Goal: Task Accomplishment & Management: Use online tool/utility

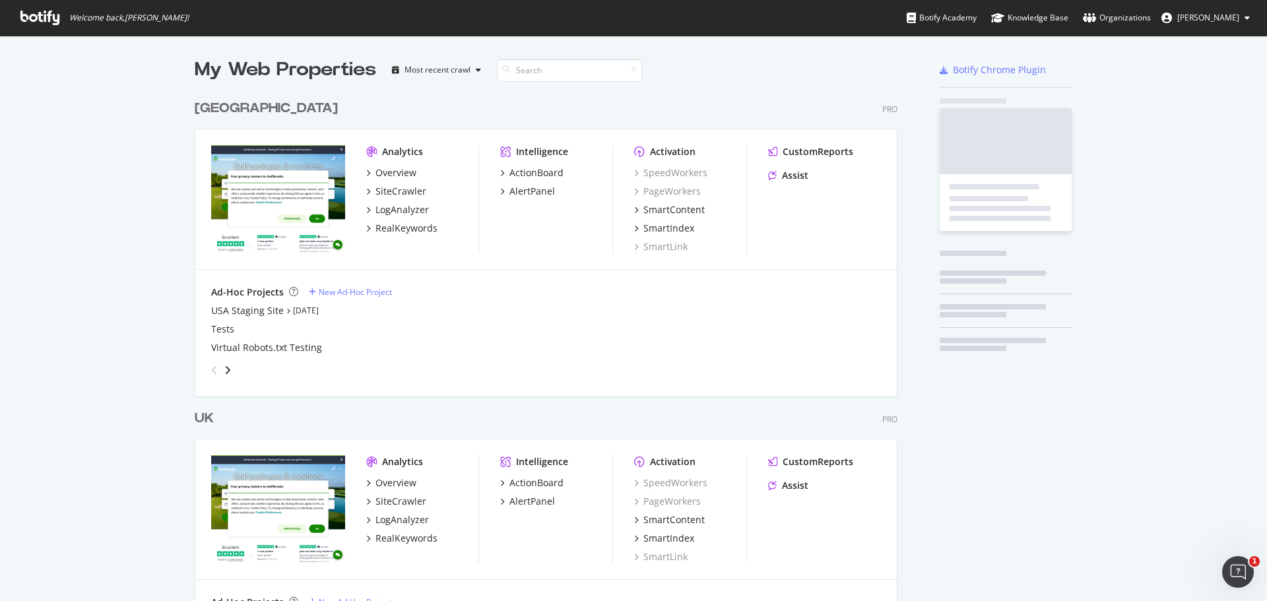
scroll to position [610, 703]
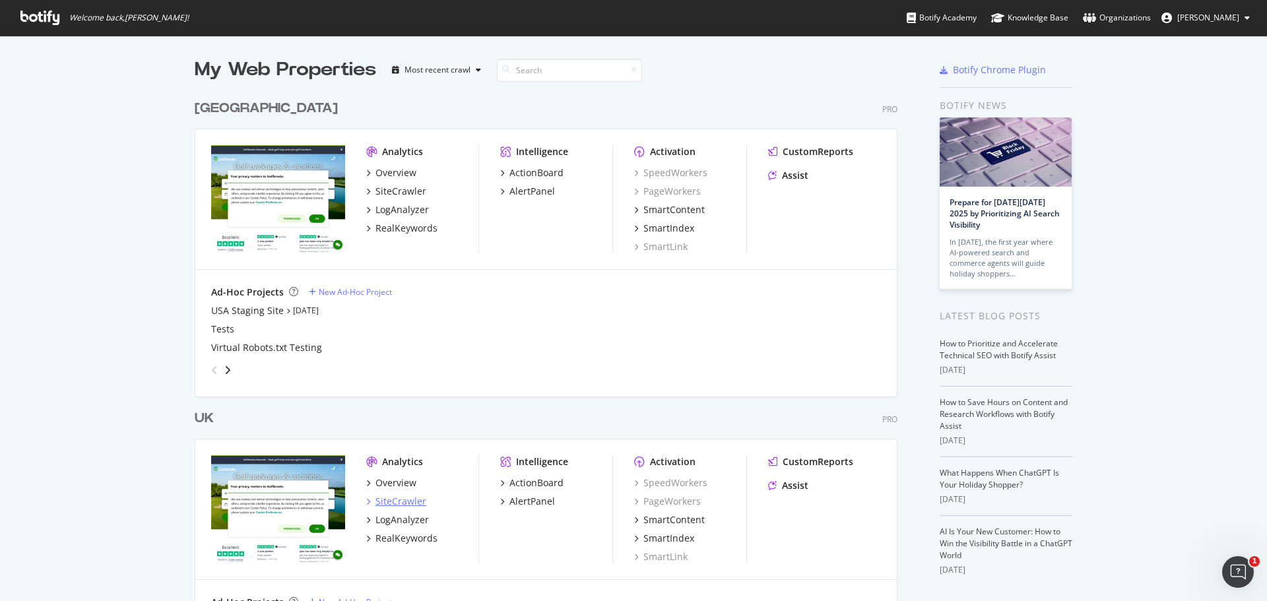
click at [398, 501] on div "SiteCrawler" at bounding box center [400, 501] width 51 height 13
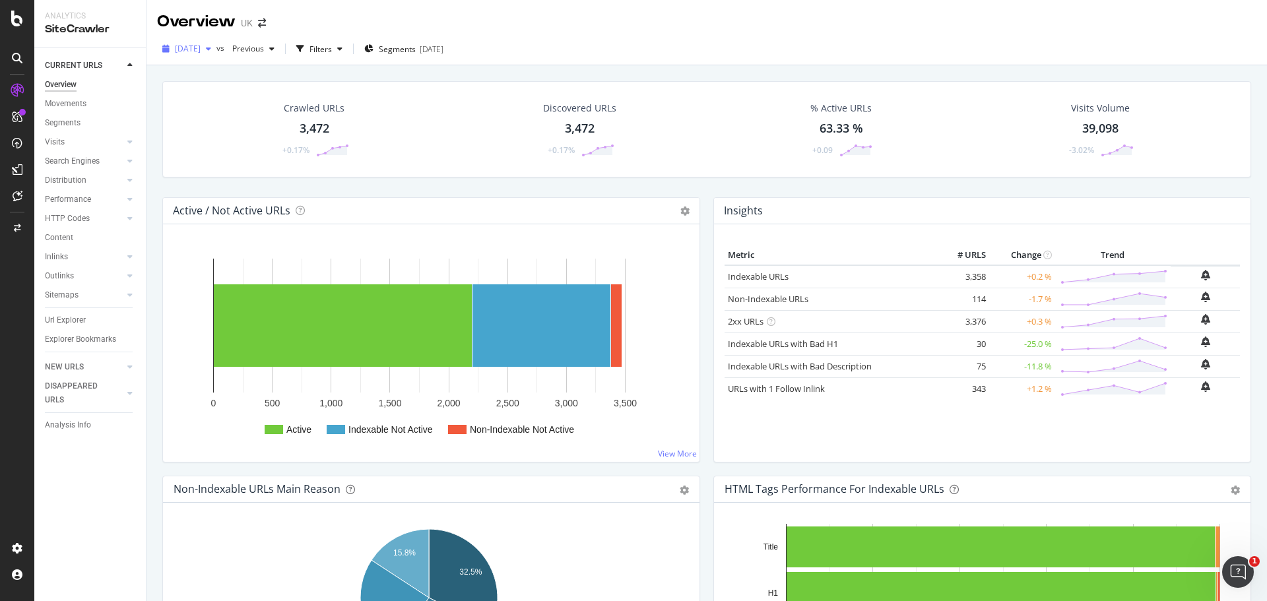
click at [216, 47] on div "button" at bounding box center [209, 49] width 16 height 8
click at [262, 25] on icon "arrow-right-arrow-left" at bounding box center [262, 22] width 8 height 9
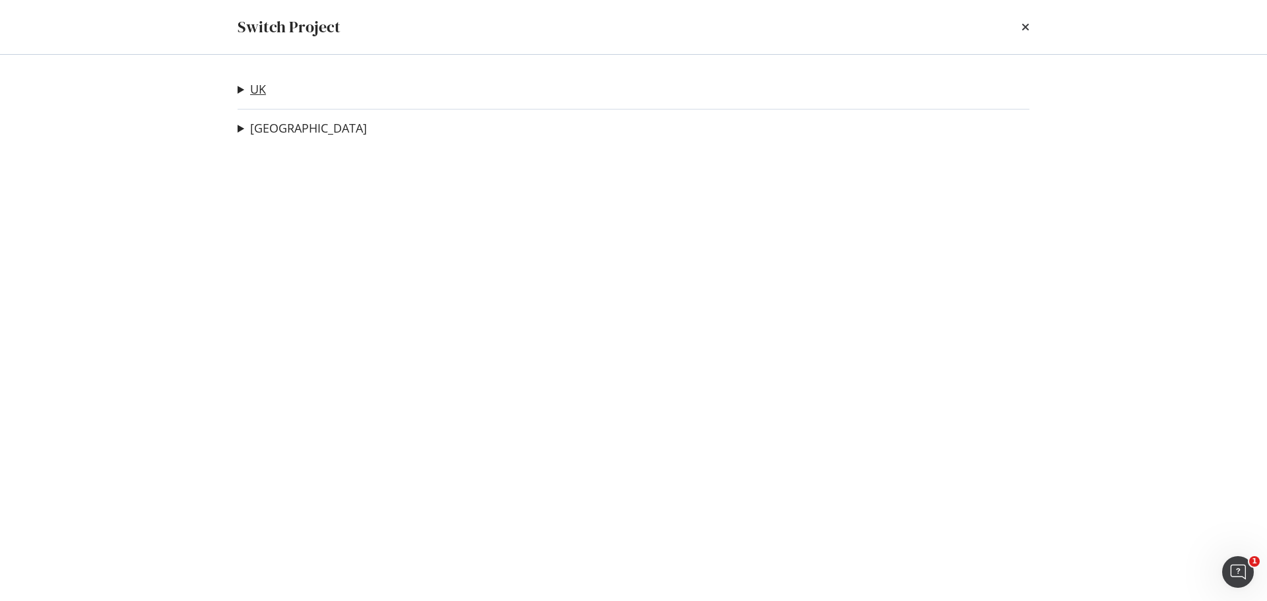
click at [265, 94] on link "UK" at bounding box center [258, 89] width 16 height 14
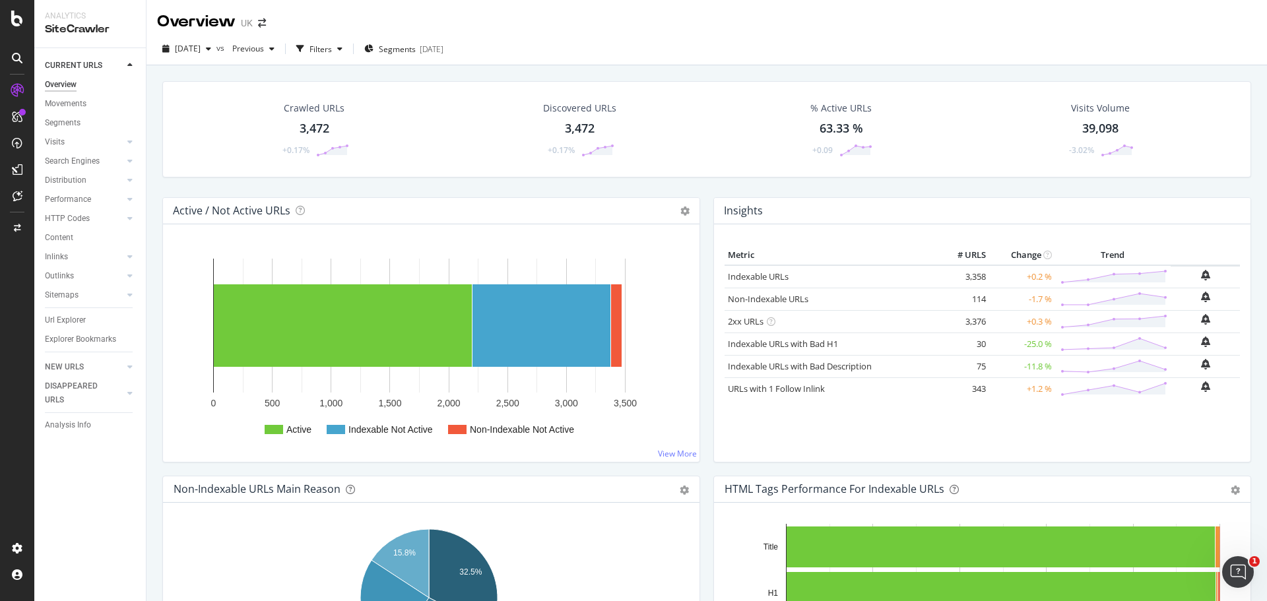
click at [108, 67] on link "CURRENT URLS" at bounding box center [84, 66] width 79 height 14
click at [127, 65] on div at bounding box center [129, 65] width 13 height 13
click at [120, 362] on link "NEW URLS" at bounding box center [84, 367] width 79 height 14
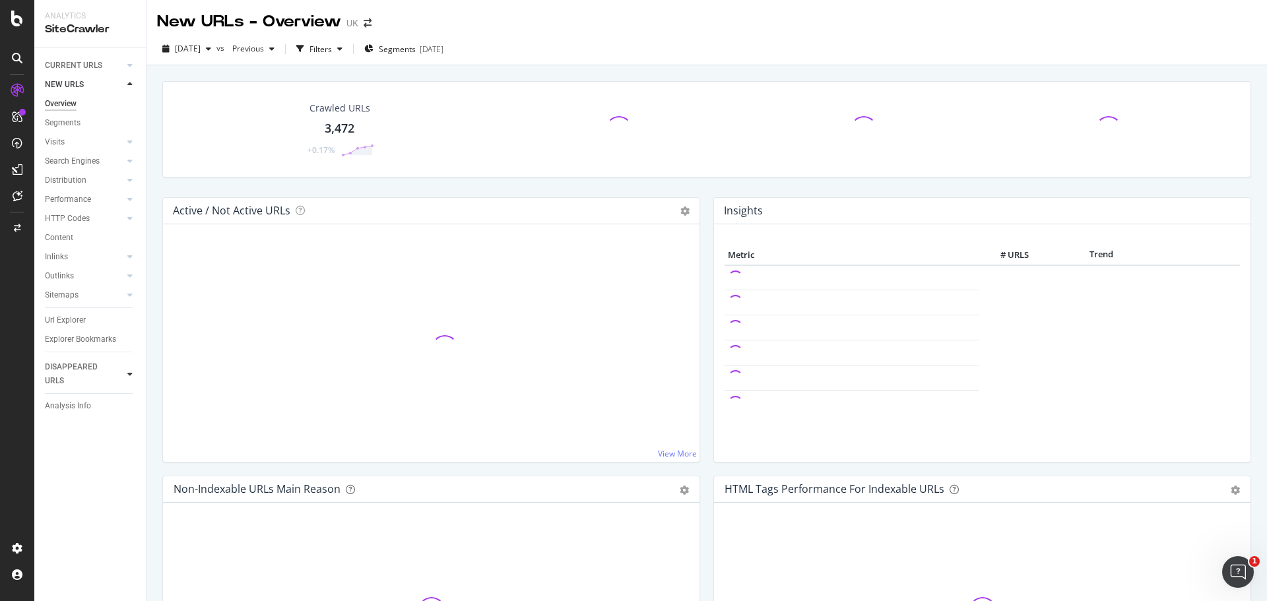
click at [127, 379] on div at bounding box center [129, 373] width 13 height 13
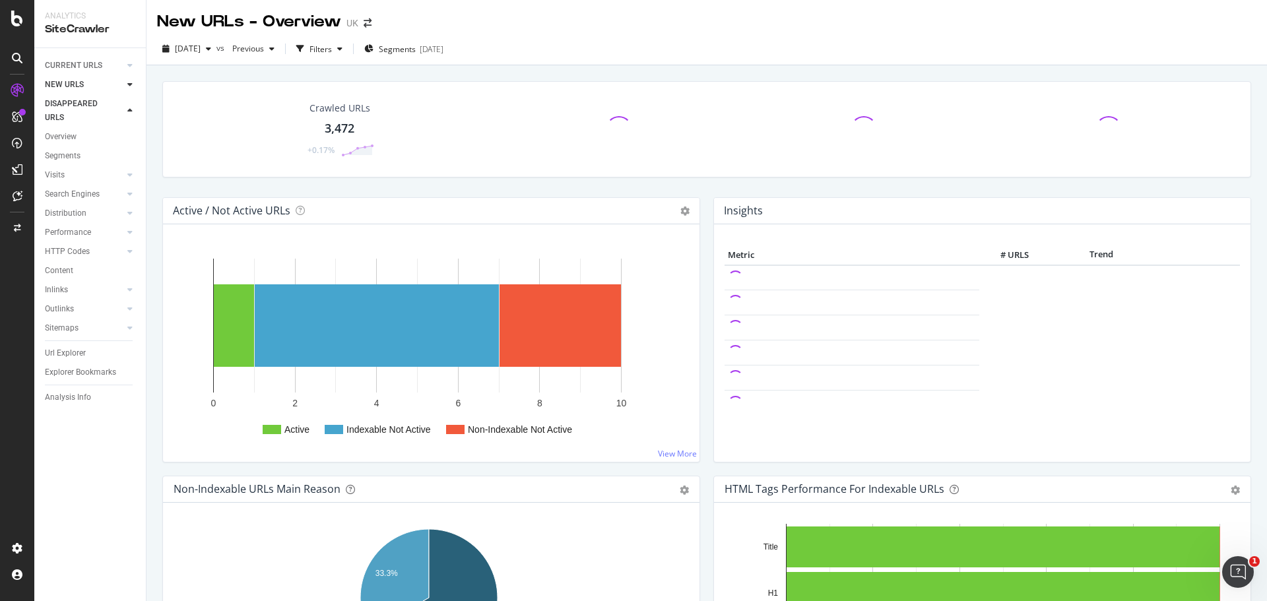
click at [131, 115] on div at bounding box center [129, 110] width 13 height 13
click at [416, 50] on span "Segments" at bounding box center [397, 49] width 37 height 11
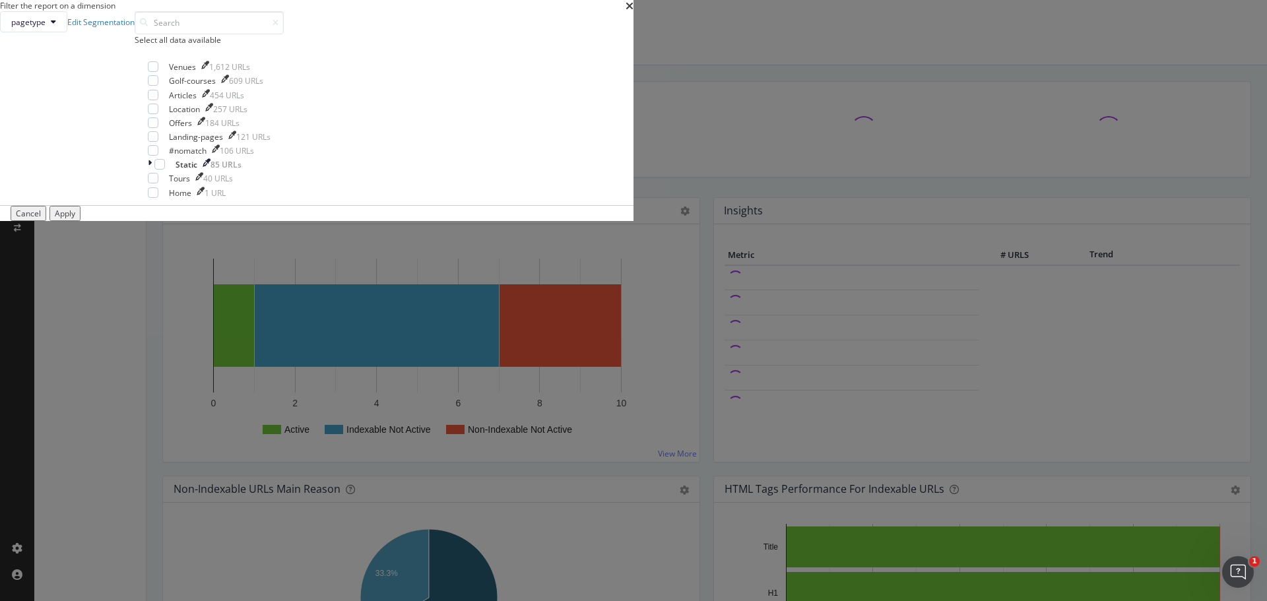
click at [523, 18] on div "Filter the report on a dimension pagetype Edit Segmentation Select all data ava…" at bounding box center [633, 300] width 1267 height 601
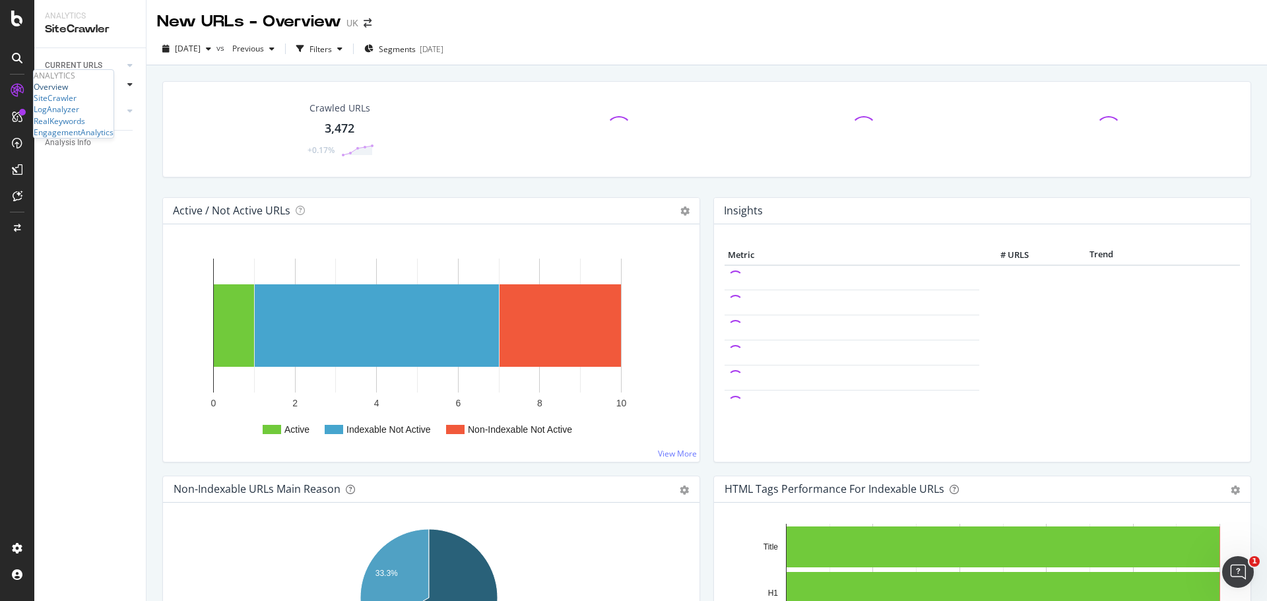
click at [67, 92] on div "Overview" at bounding box center [51, 86] width 34 height 11
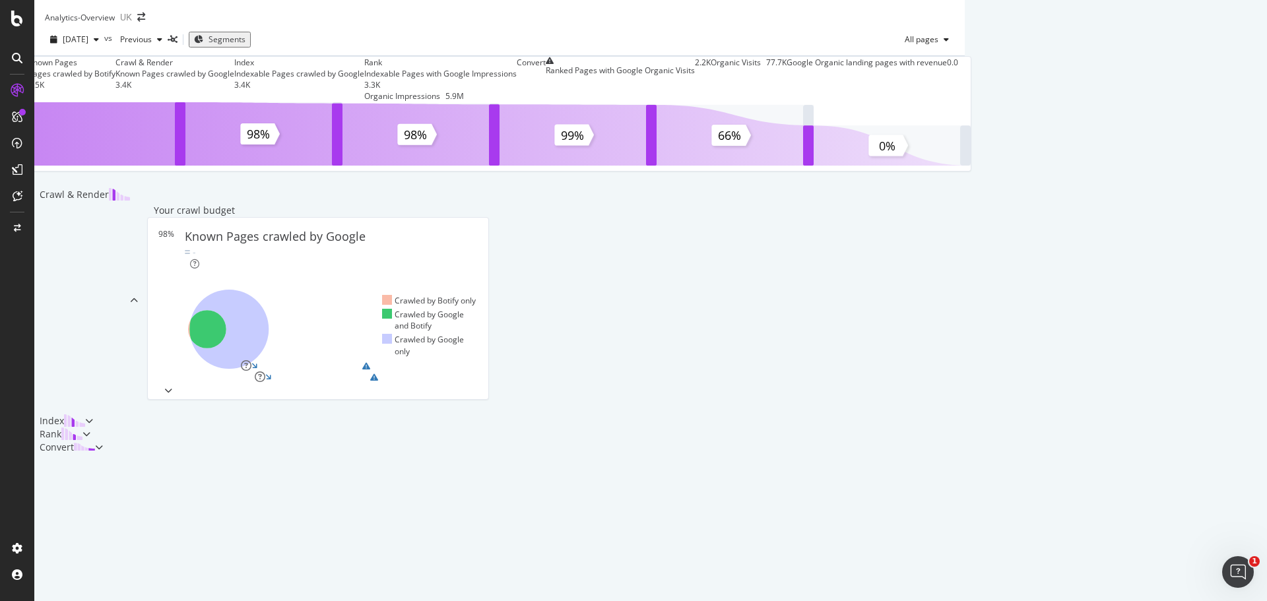
scroll to position [422, 0]
click at [85, 414] on div "Index" at bounding box center [59, 420] width 51 height 13
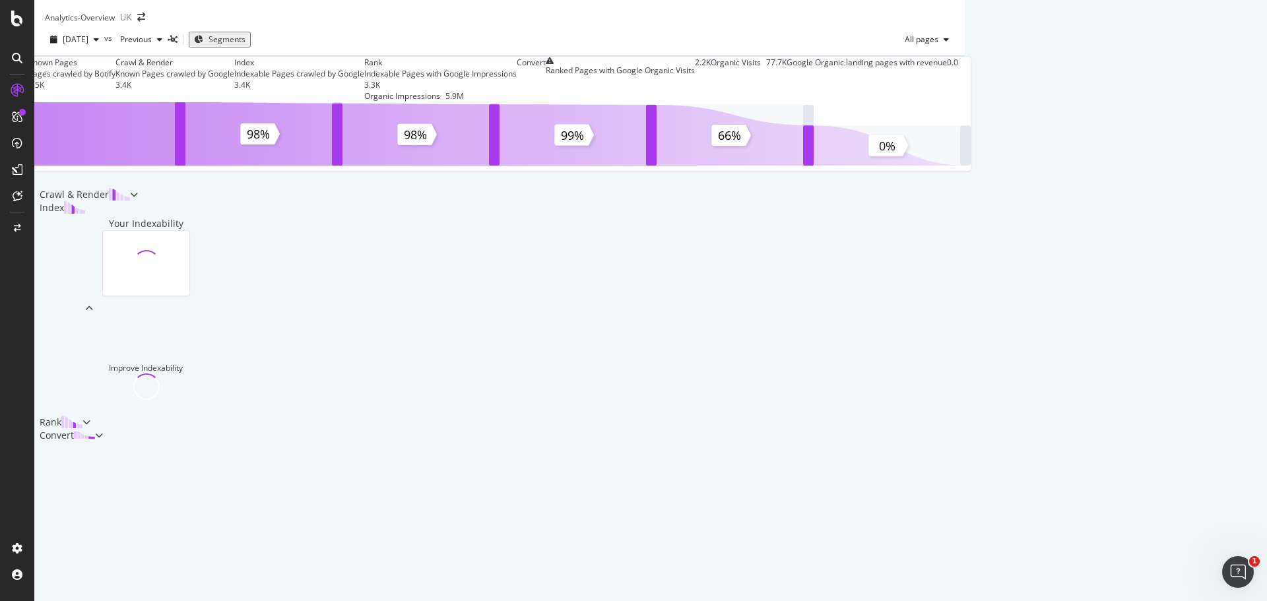
scroll to position [113, 0]
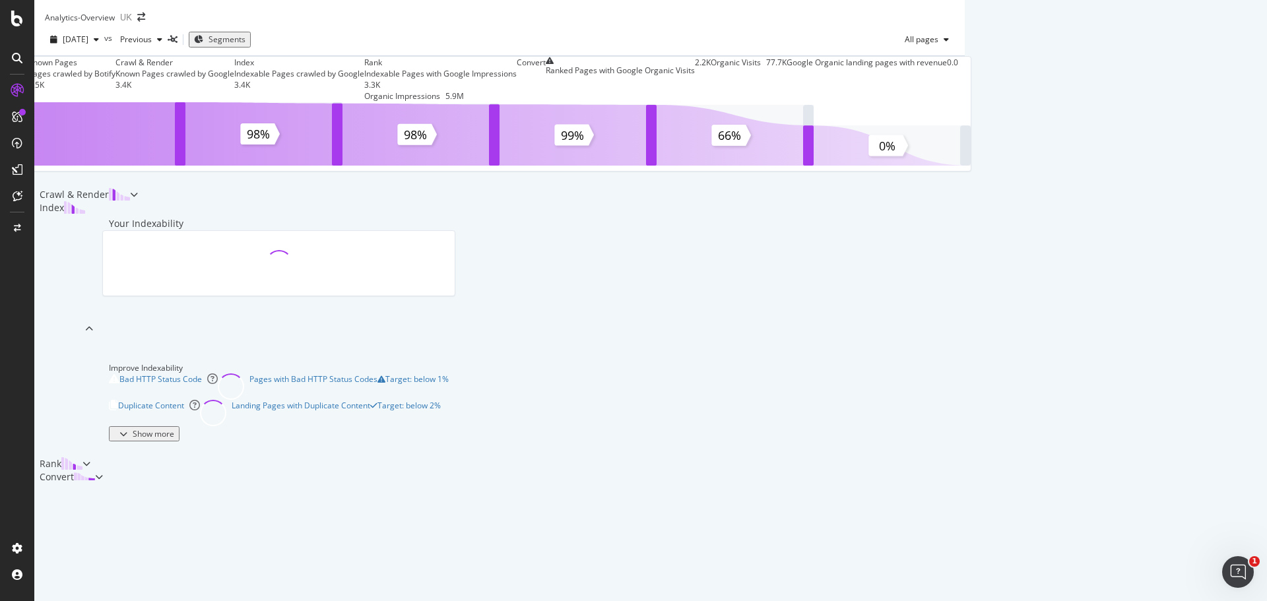
click at [93, 295] on div "Index" at bounding box center [63, 329] width 59 height 256
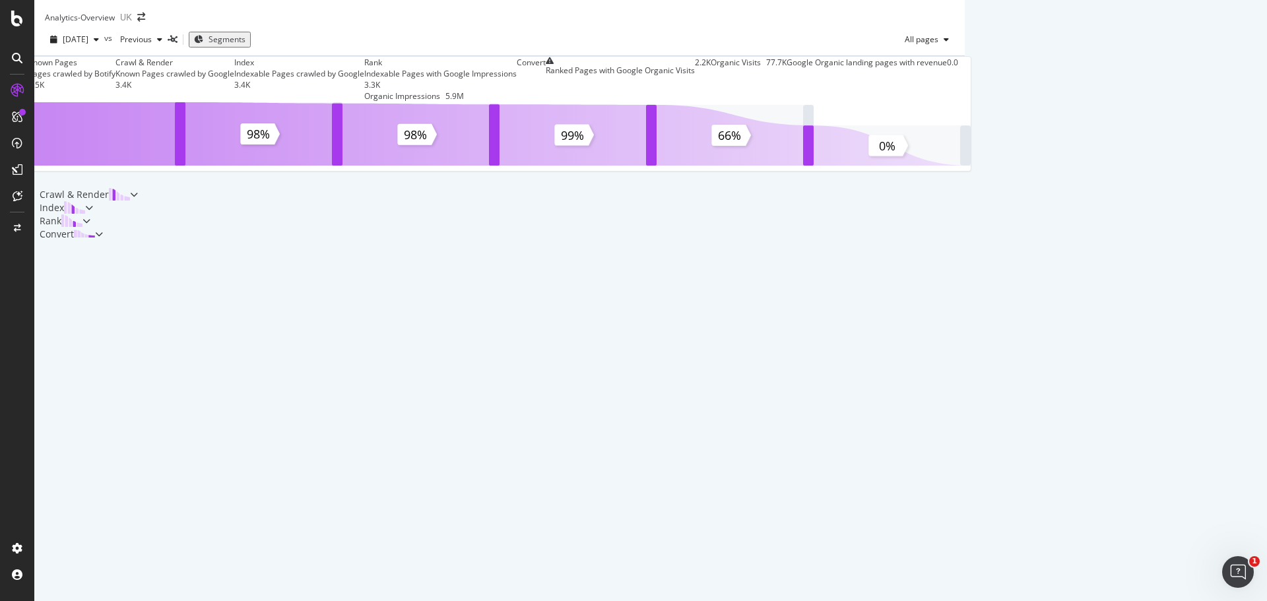
scroll to position [0, 0]
click at [22, 19] on icon at bounding box center [17, 19] width 12 height 16
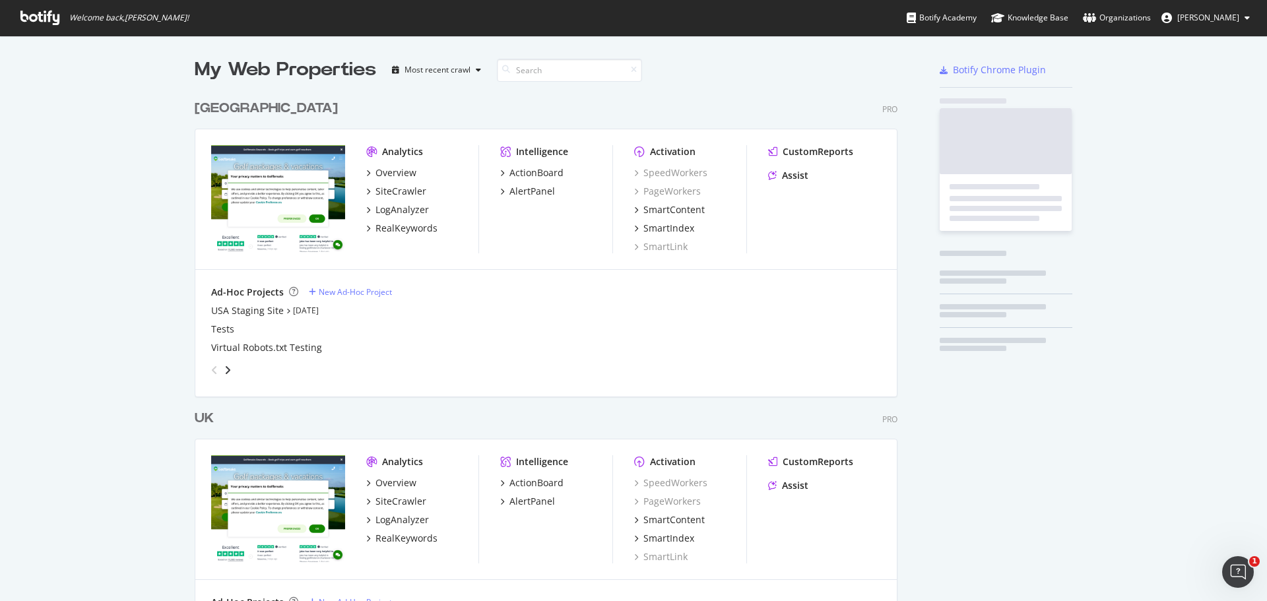
scroll to position [591, 1247]
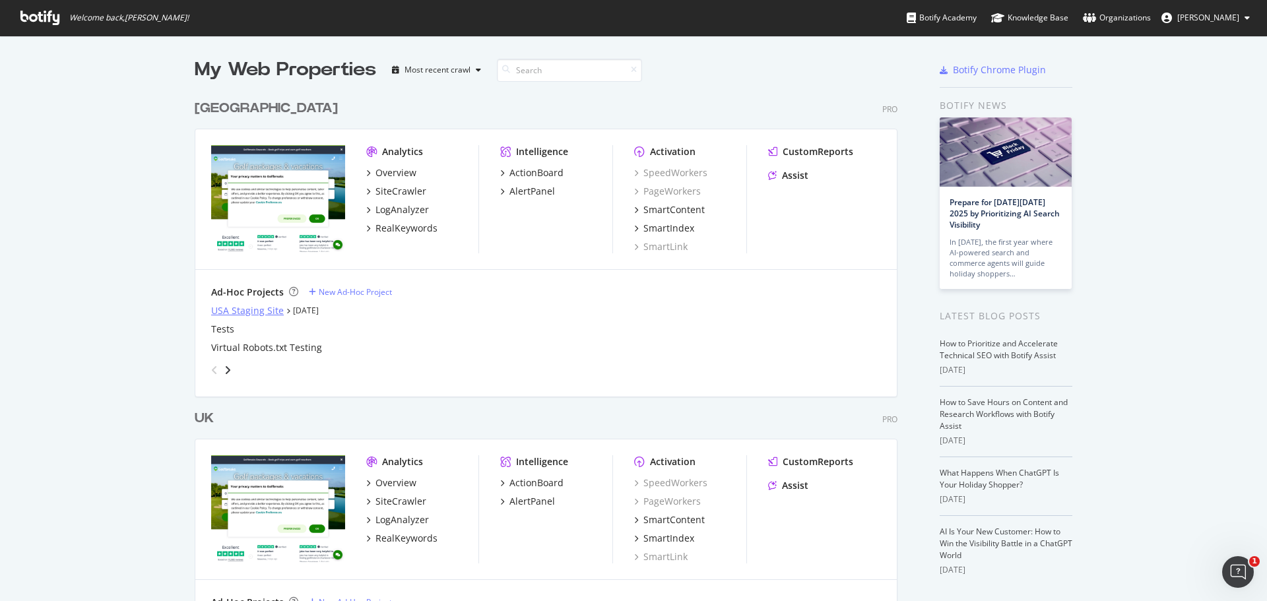
click at [260, 311] on div "USA Staging Site" at bounding box center [247, 310] width 73 height 13
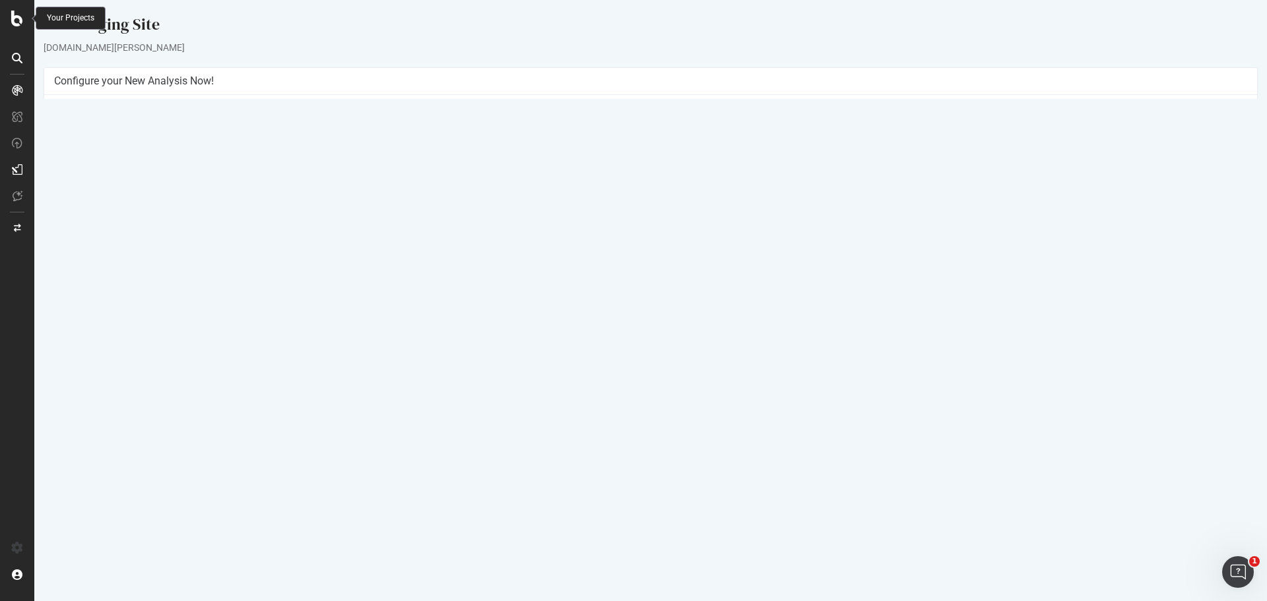
click at [22, 22] on icon at bounding box center [17, 19] width 12 height 16
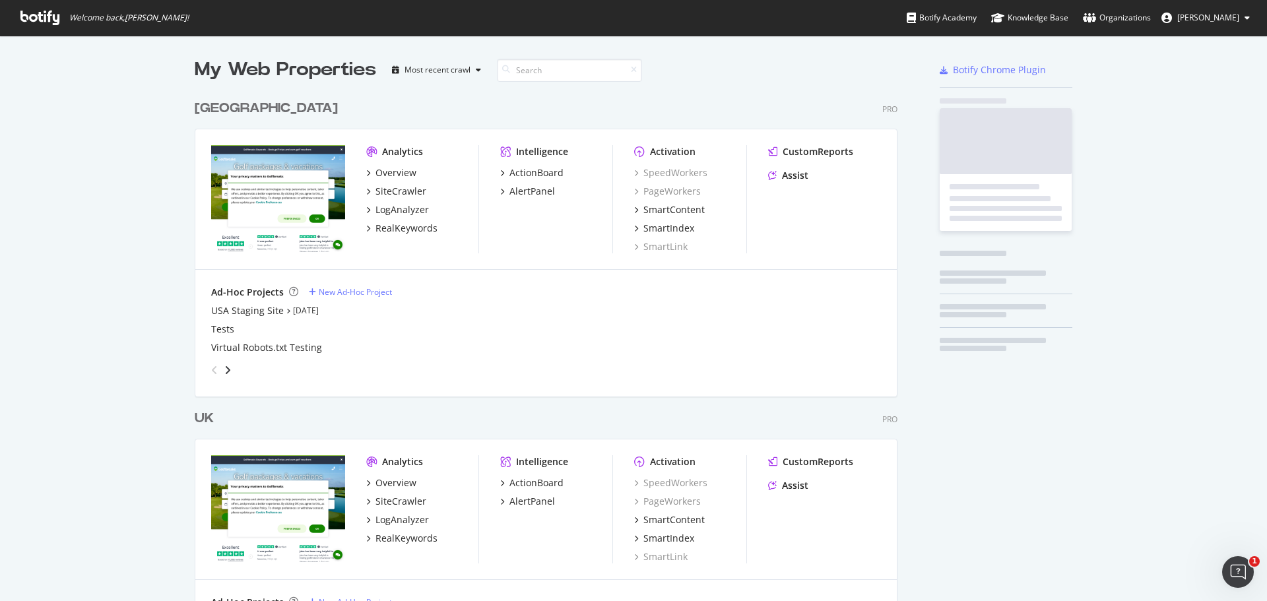
scroll to position [591, 1247]
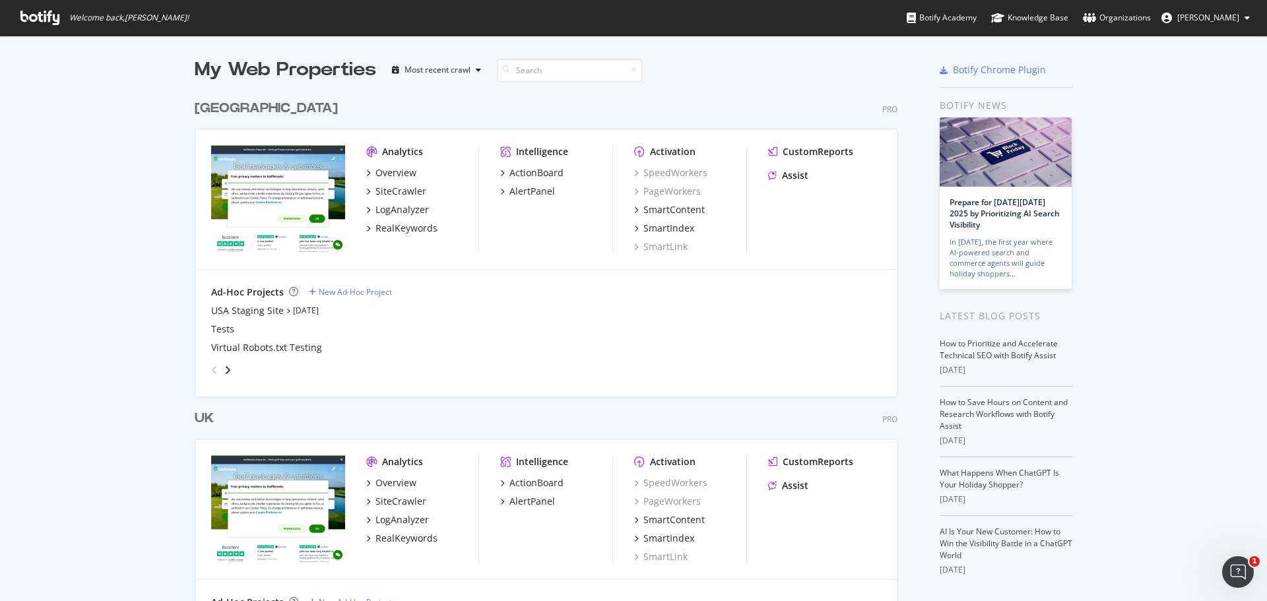
click at [299, 205] on img "grid" at bounding box center [278, 198] width 134 height 107
click at [229, 313] on div "USA Staging Site" at bounding box center [247, 310] width 73 height 13
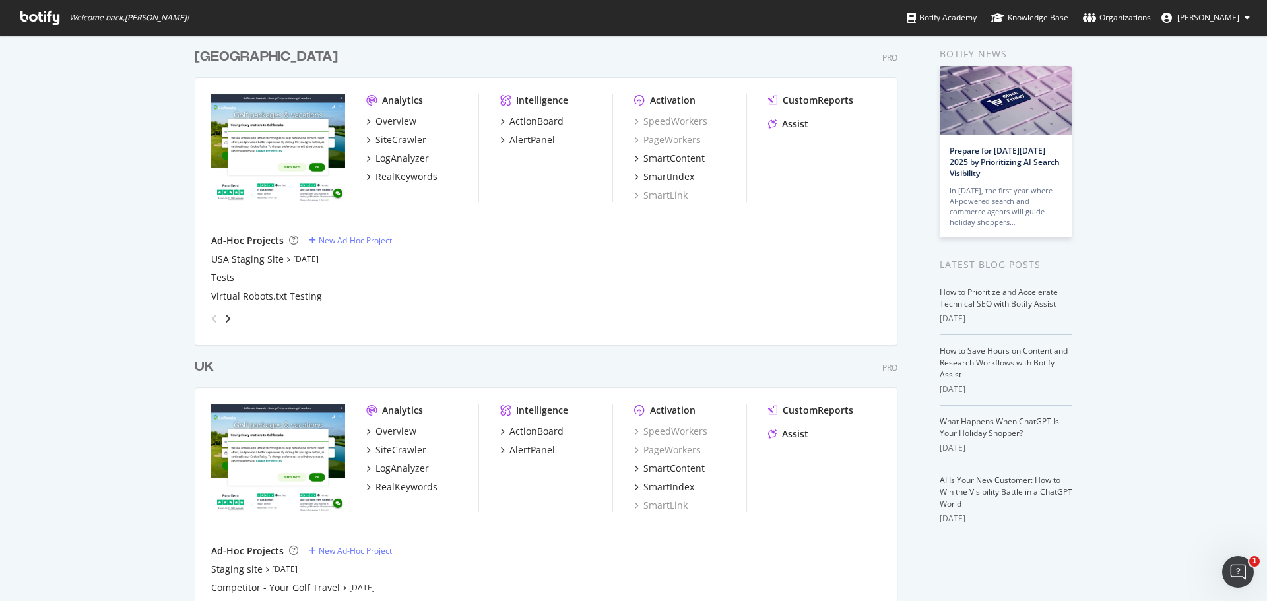
scroll to position [123, 0]
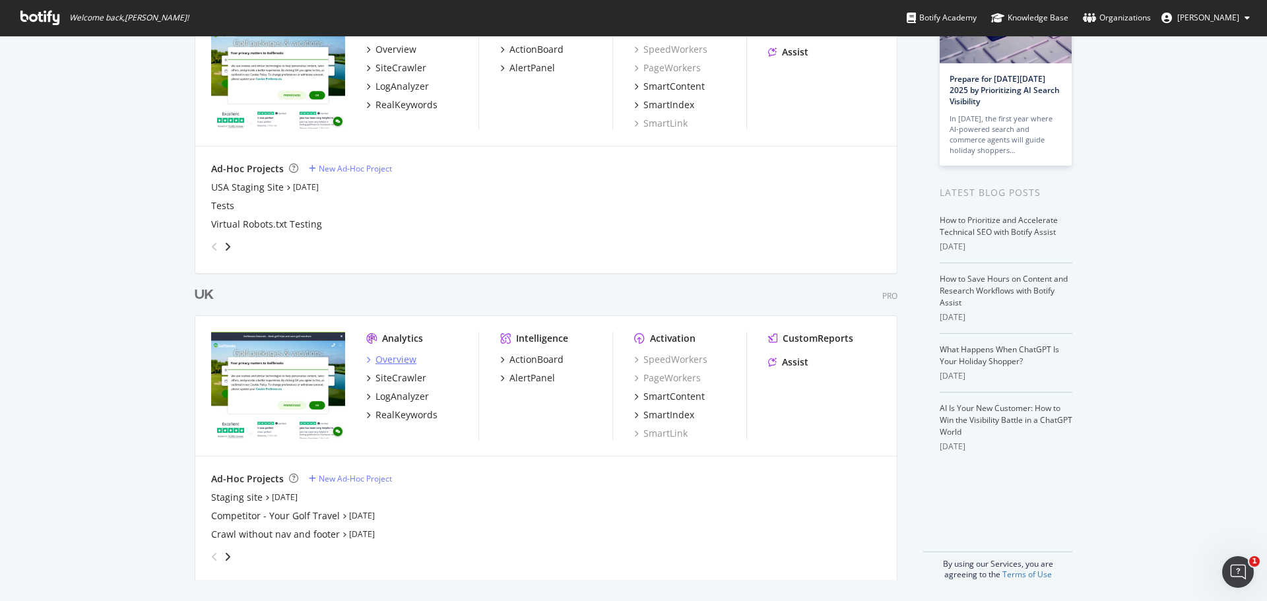
click at [383, 362] on div "Overview" at bounding box center [395, 359] width 41 height 13
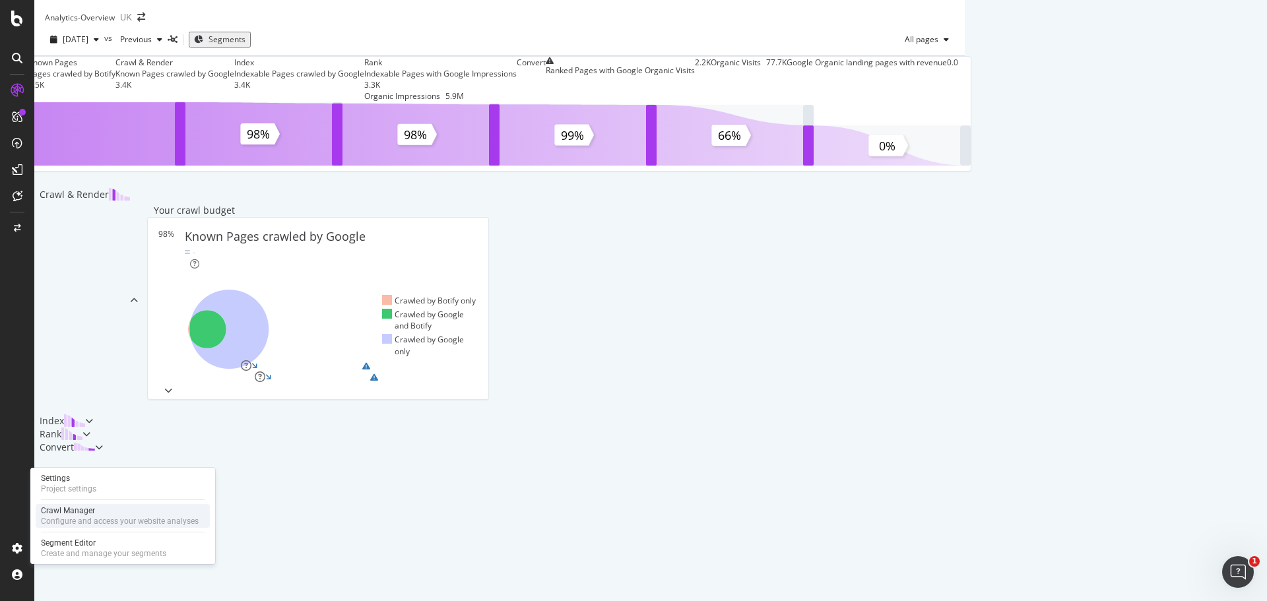
click at [57, 512] on div "Crawl Manager" at bounding box center [120, 510] width 158 height 11
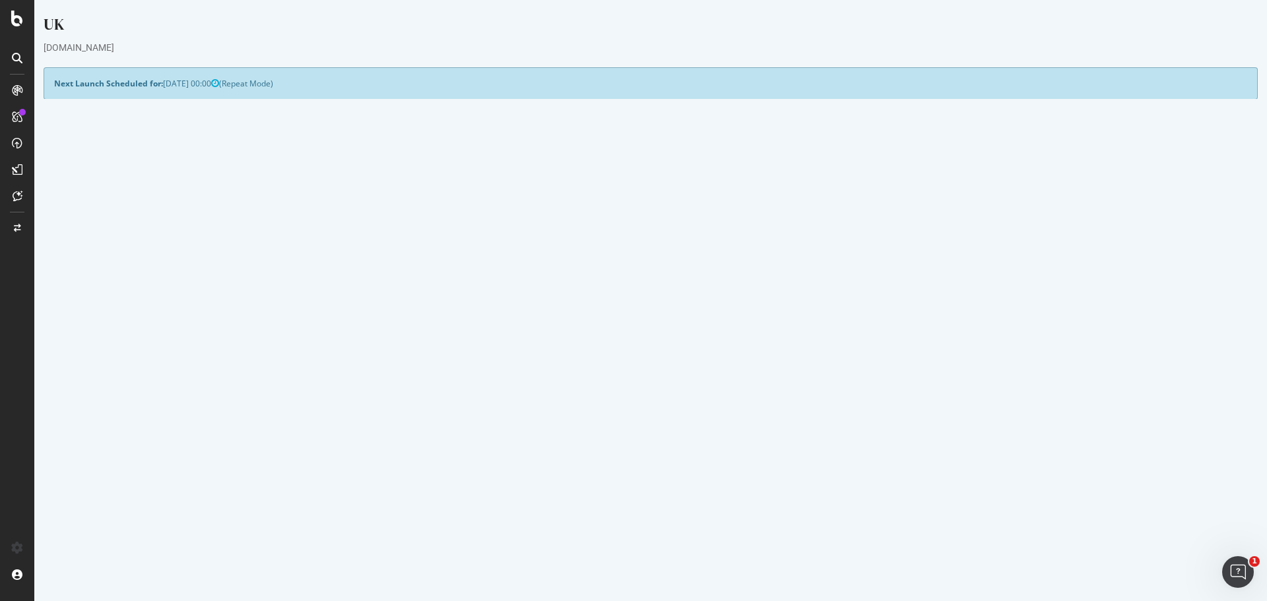
click at [595, 373] on button "Yes! Start Now" at bounding box center [634, 371] width 82 height 21
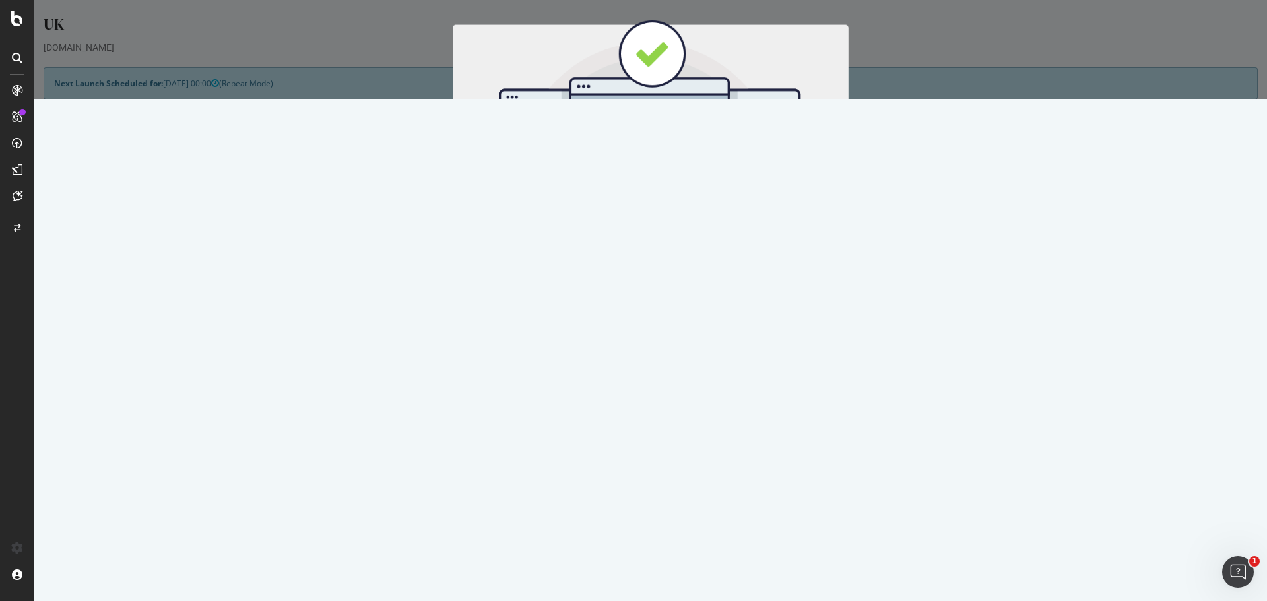
click at [668, 214] on button "Start Now" at bounding box center [675, 219] width 58 height 22
click at [668, 220] on div "Cancel Start Now" at bounding box center [650, 219] width 376 height 22
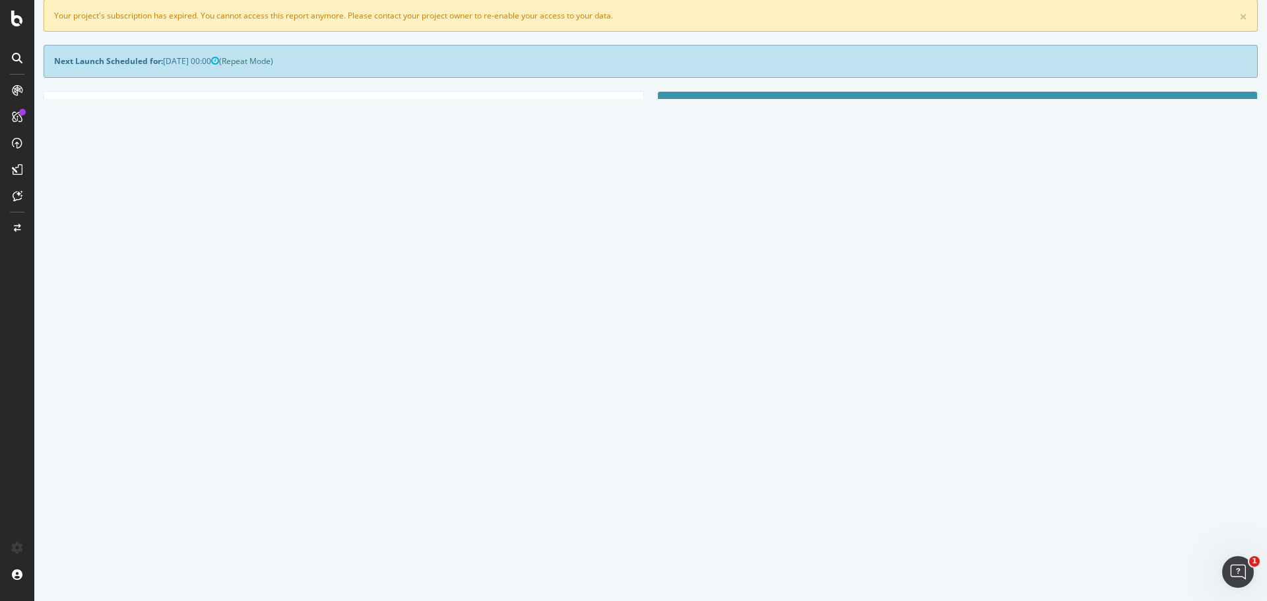
scroll to position [132, 0]
